Goal: Task Accomplishment & Management: Use online tool/utility

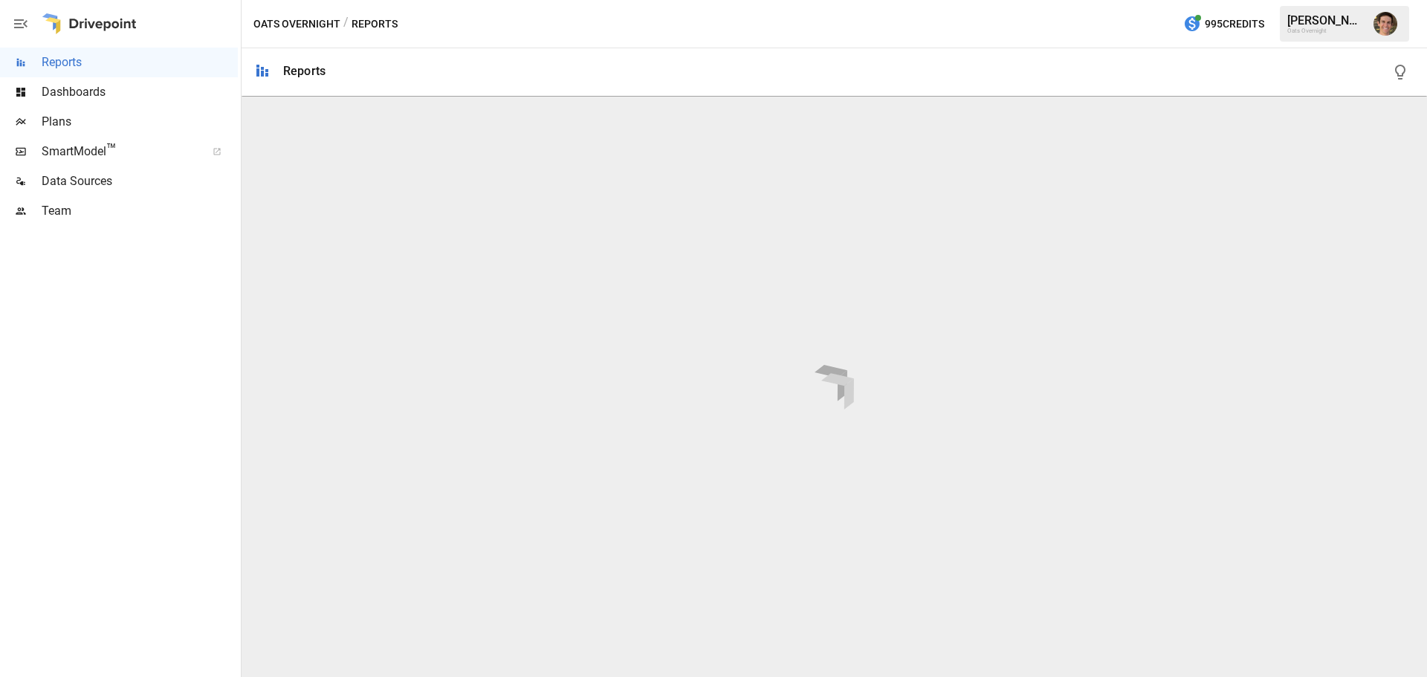
click at [95, 95] on span "Dashboards" at bounding box center [140, 92] width 196 height 18
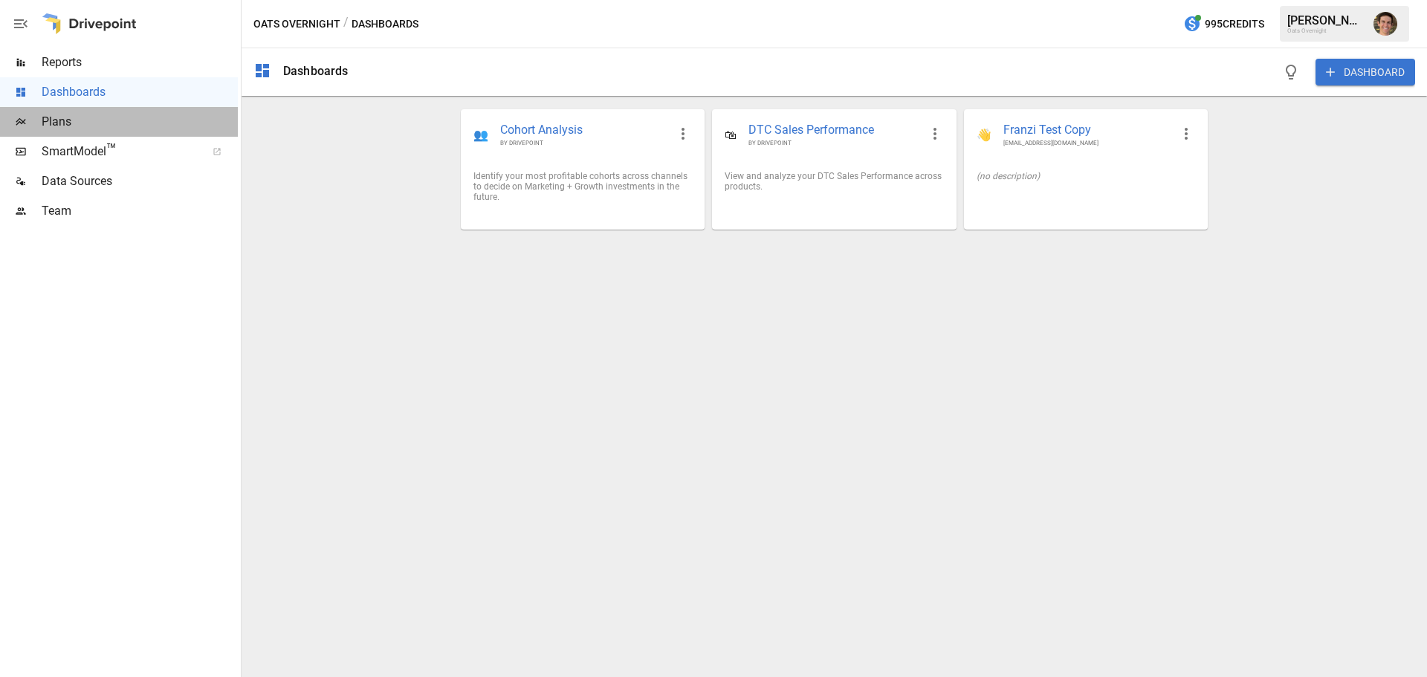
click at [119, 120] on span "Plans" at bounding box center [140, 122] width 196 height 18
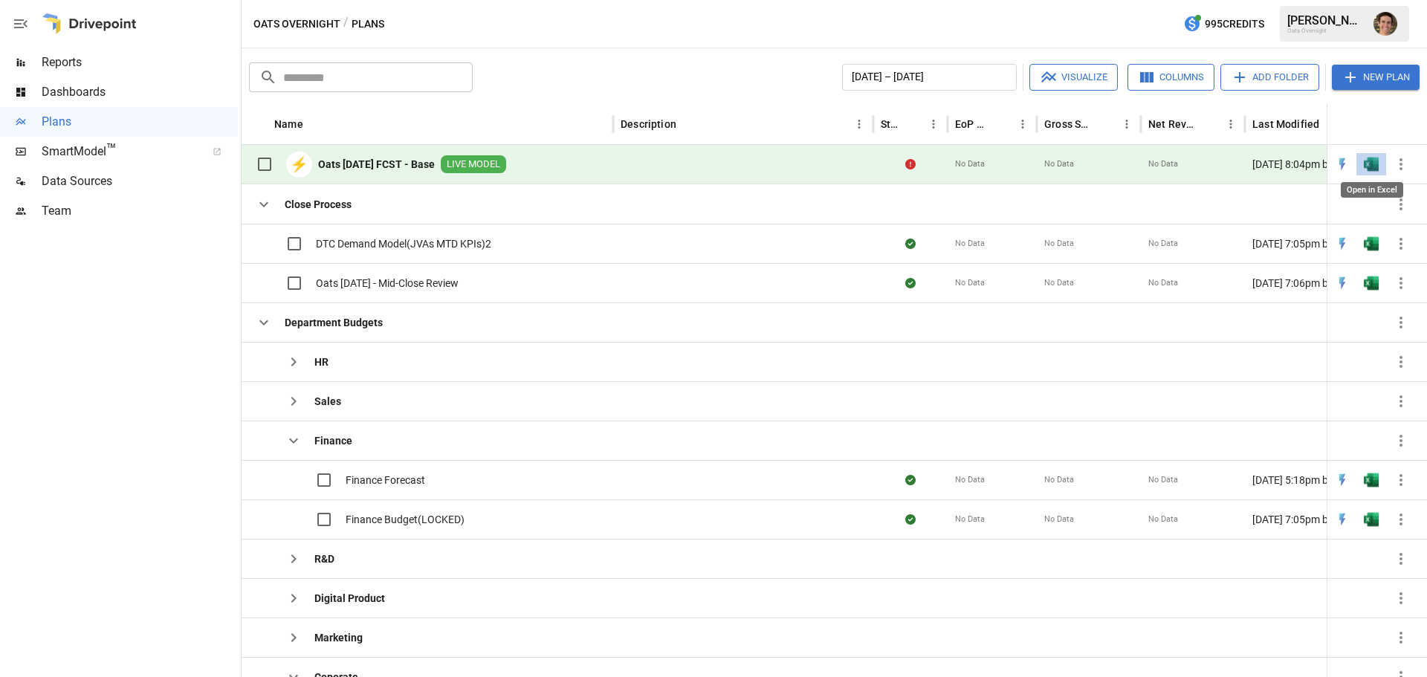
click at [1376, 167] on img "Open in Excel" at bounding box center [1371, 164] width 15 height 15
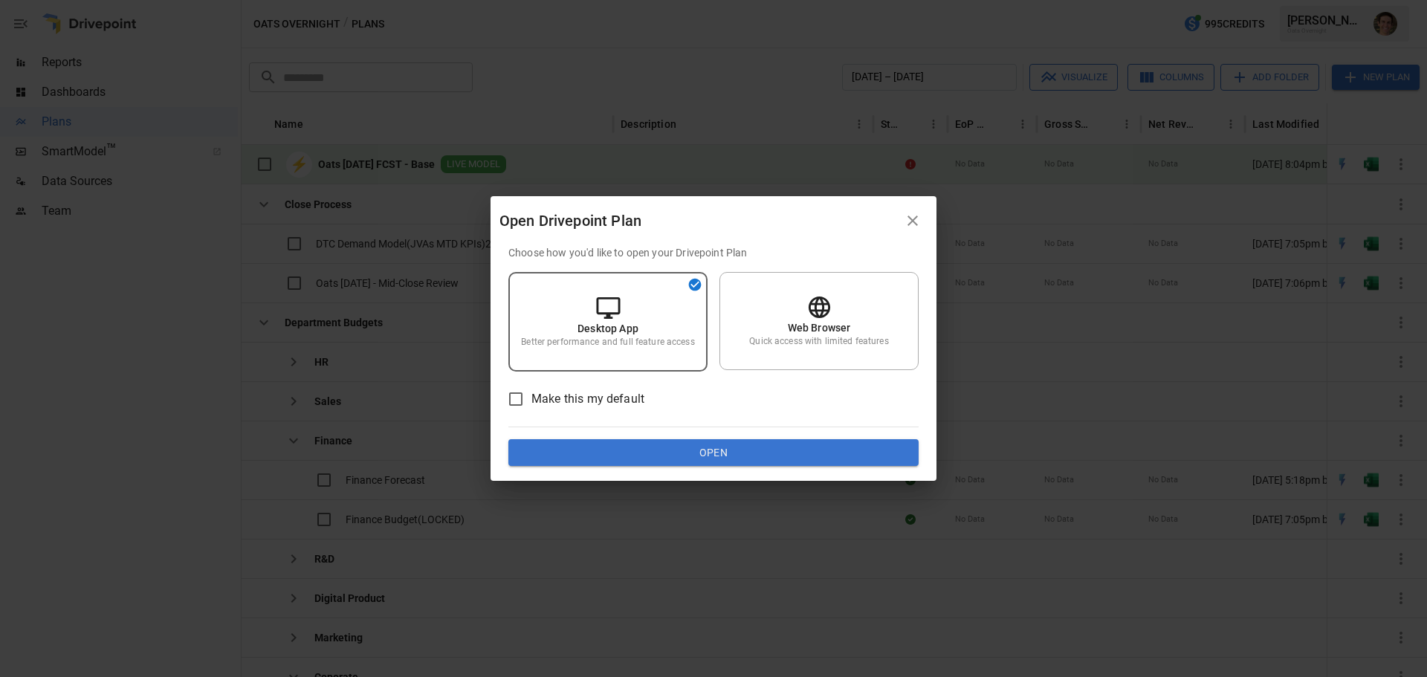
click at [728, 474] on div "Choose how you'd like to open your Drivepoint Plan Desktop App Better performan…" at bounding box center [714, 363] width 446 height 236
click at [731, 456] on button "Open" at bounding box center [713, 452] width 410 height 27
